Goal: Navigation & Orientation: Find specific page/section

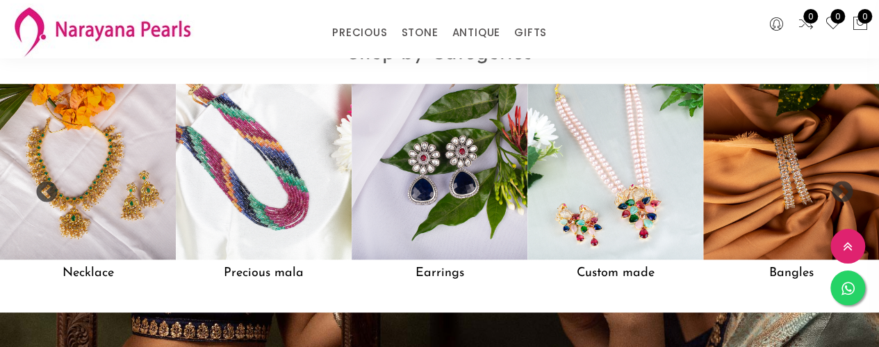
scroll to position [1101, 0]
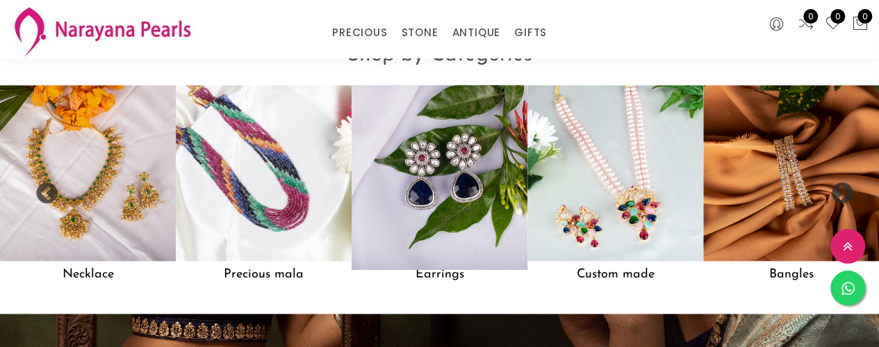
click at [461, 179] on img at bounding box center [439, 172] width 193 height 193
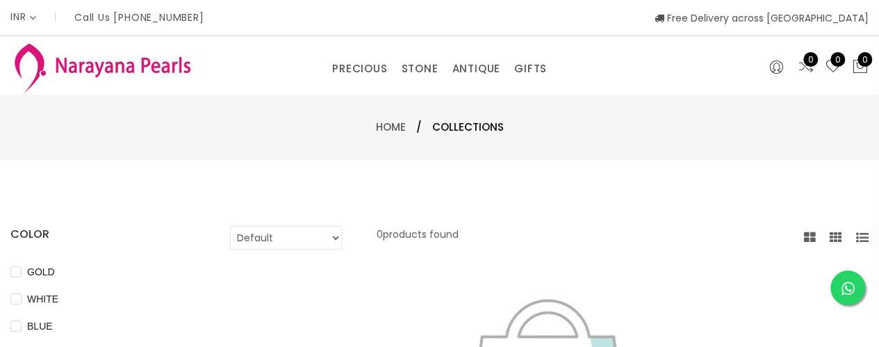
click at [334, 238] on select "Default Price - High to Low Price - Low to High" at bounding box center [286, 238] width 112 height 24
select select "priceLowToHigh"
click at [230, 226] on select "Default Price - High to Low Price - Low to High" at bounding box center [286, 238] width 112 height 24
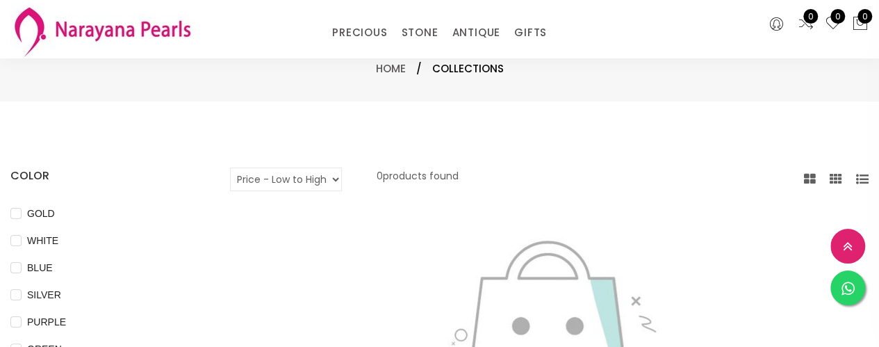
scroll to position [262, 0]
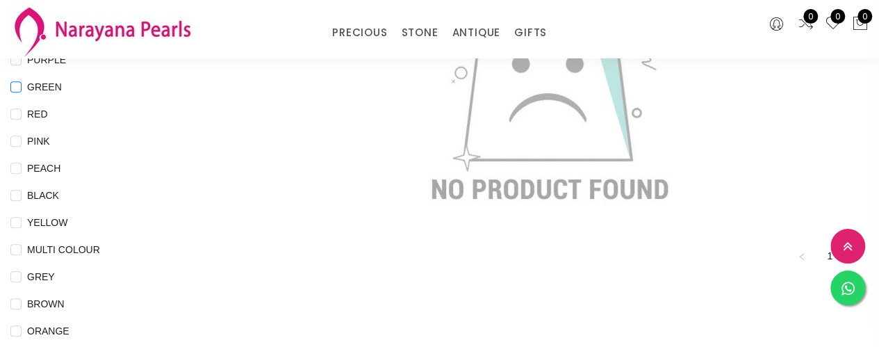
click at [46, 86] on span "GREEN" at bounding box center [45, 86] width 46 height 15
click at [22, 86] on input "GREEN" at bounding box center [15, 96] width 11 height 31
checkbox input "true"
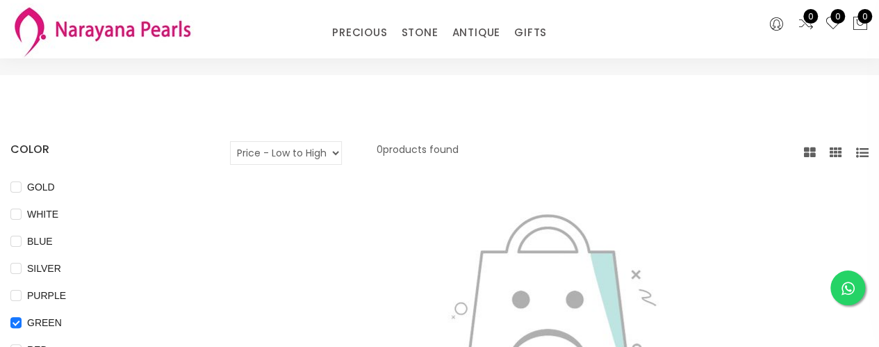
scroll to position [0, 0]
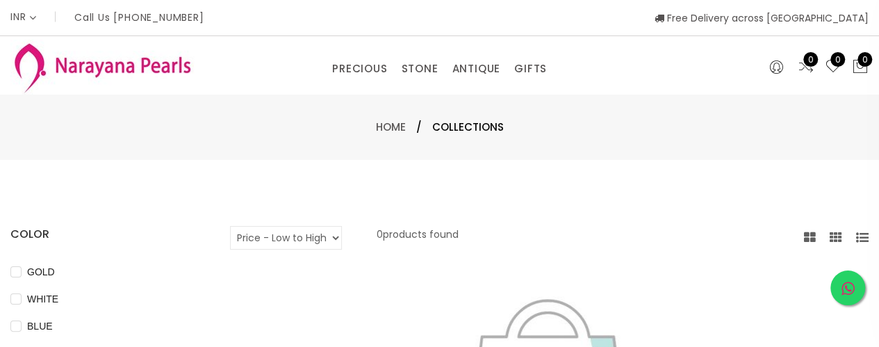
click at [838, 288] on link at bounding box center [848, 287] width 35 height 35
click at [432, 110] on link "EARRINGS / JHUMKAS" at bounding box center [467, 111] width 118 height 22
click at [381, 74] on link "PRECIOUS" at bounding box center [359, 68] width 55 height 21
click at [556, 134] on link "TRADITIONAL GIFTS" at bounding box center [580, 133] width 118 height 22
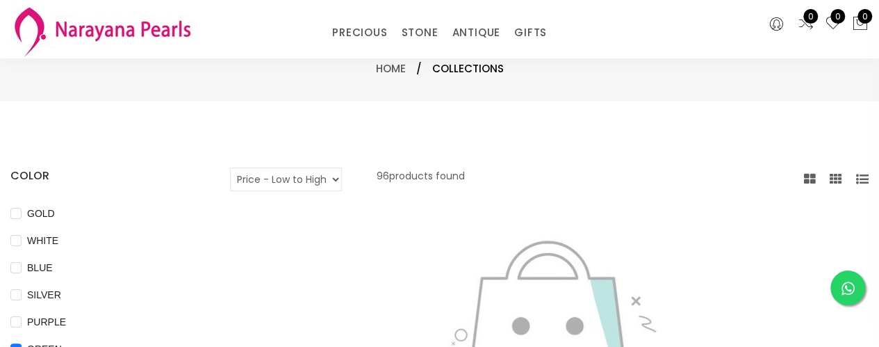
scroll to position [300, 0]
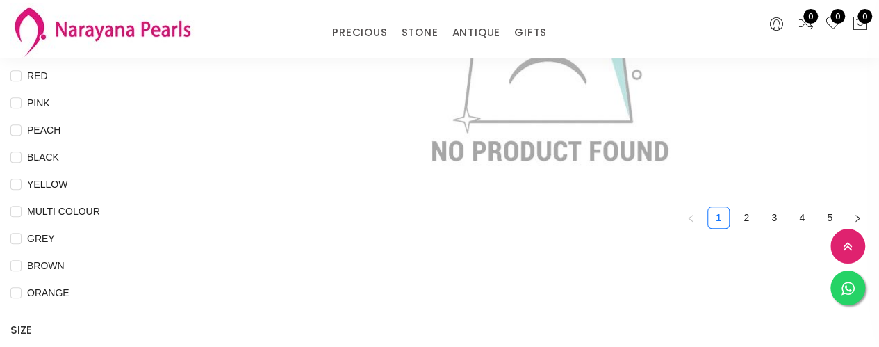
click at [135, 22] on img at bounding box center [102, 30] width 184 height 55
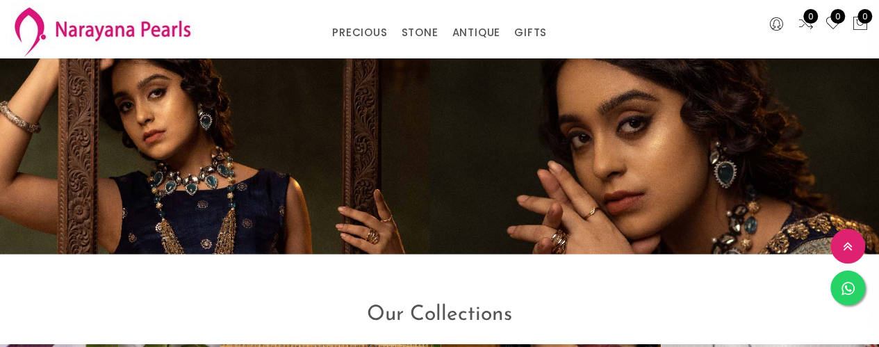
scroll to position [1669, 0]
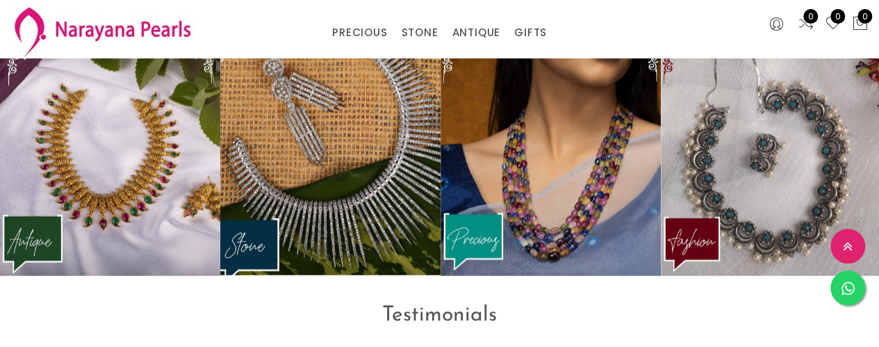
click at [250, 245] on img at bounding box center [330, 160] width 243 height 255
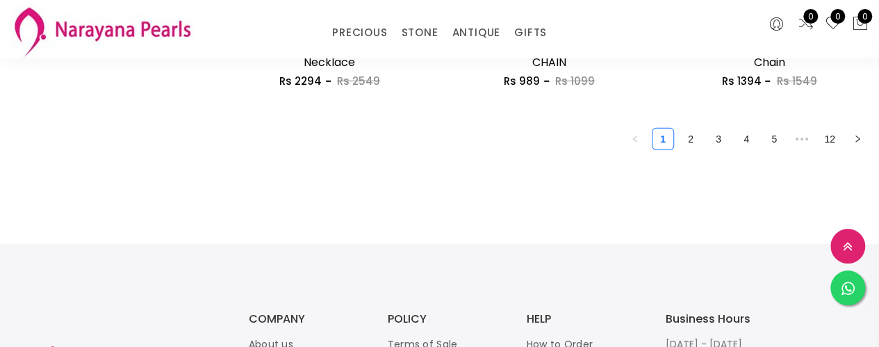
scroll to position [2182, 0]
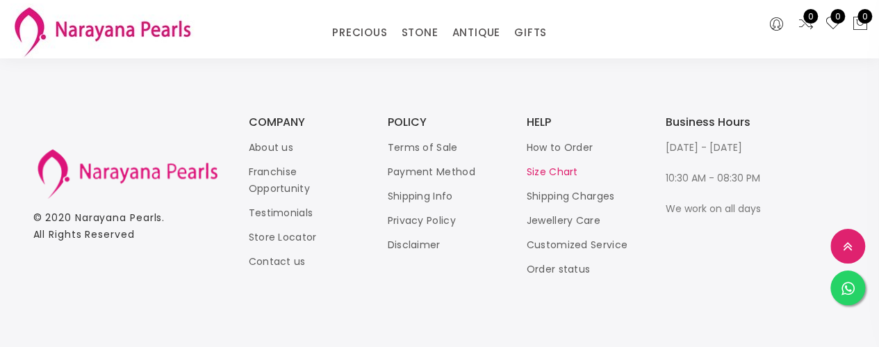
click at [567, 172] on link "Size Chart" at bounding box center [552, 172] width 51 height 14
